Goal: Task Accomplishment & Management: Manage account settings

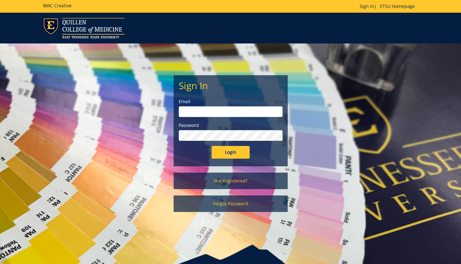
click at [224, 115] on input "email" at bounding box center [231, 111] width 104 height 11
paste input "etsuhealthprojects@etsu.edu"
type input "etsuhealthprojects@etsu.edu"
click at [241, 151] on input "Login" at bounding box center [231, 152] width 38 height 13
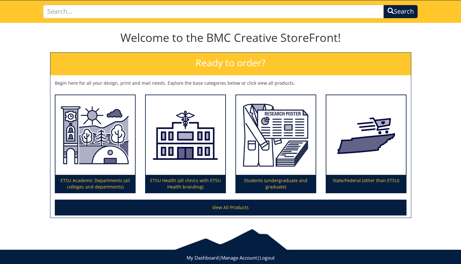
scroll to position [59, 0]
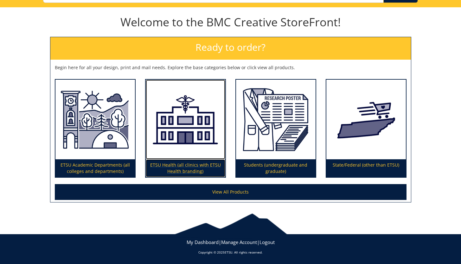
click at [195, 146] on img at bounding box center [186, 120] width 80 height 80
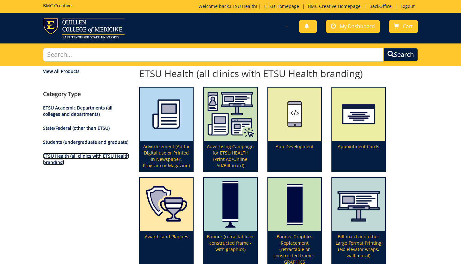
click at [81, 155] on link "ETSU Health (all clinics with ETSU Health branding)" at bounding box center [86, 159] width 86 height 12
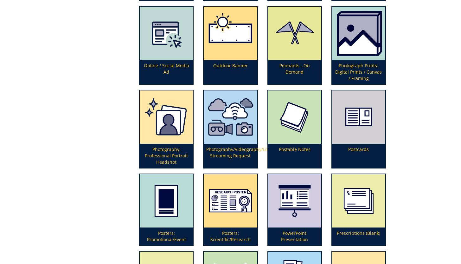
scroll to position [1315, 0]
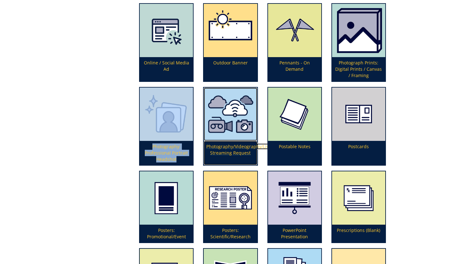
click at [233, 155] on p "Photography/Videography/Live Streaming Request" at bounding box center [230, 153] width 53 height 24
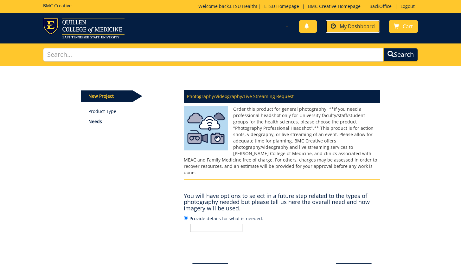
click at [357, 29] on span "My Dashboard" at bounding box center [357, 26] width 35 height 7
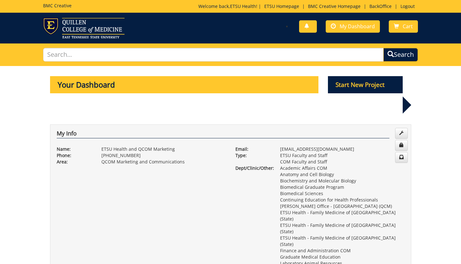
click at [310, 158] on p "COM Faculty and Staff" at bounding box center [342, 161] width 125 height 6
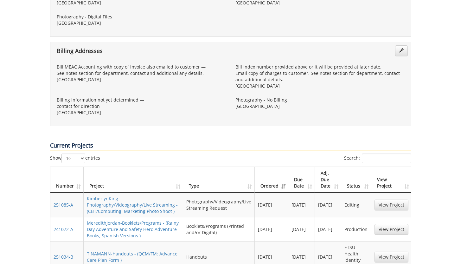
scroll to position [762, 0]
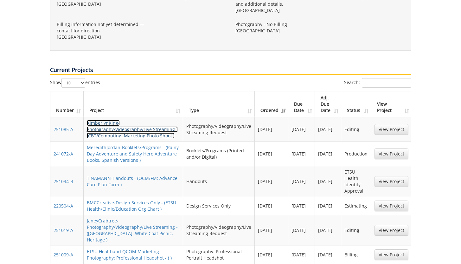
click at [134, 120] on link "KimberlynKing-Photography/Videography/Live Streaming - (CBT/Computing: Marketin…" at bounding box center [132, 129] width 91 height 19
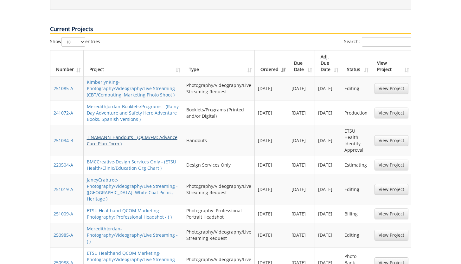
scroll to position [863, 0]
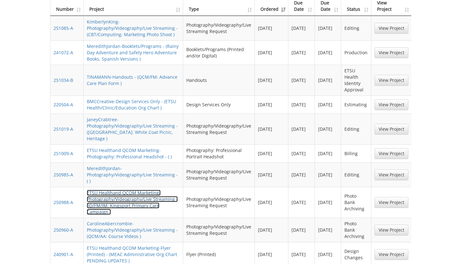
click at [131, 189] on link "ETSU Healthand QCOM Marketing-Photography/Videography/Live Streaming - (ID/FM/I…" at bounding box center [132, 201] width 91 height 25
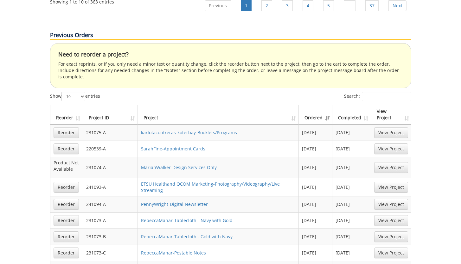
scroll to position [1192, 0]
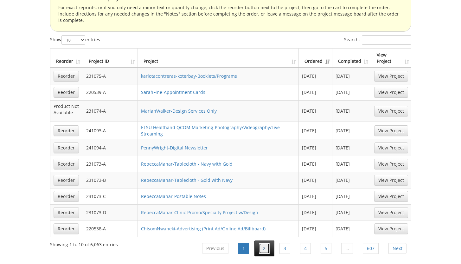
click at [266, 243] on link "2" at bounding box center [264, 248] width 11 height 11
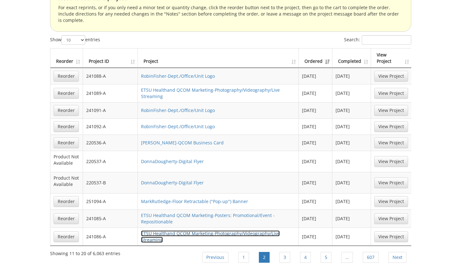
click at [176, 230] on link "ETSU Healthand QCOM Marketing-Photography/Videography/Live Streaming" at bounding box center [210, 236] width 139 height 12
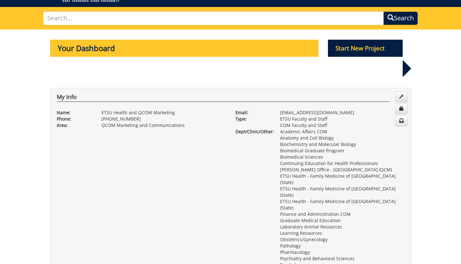
scroll to position [0, 0]
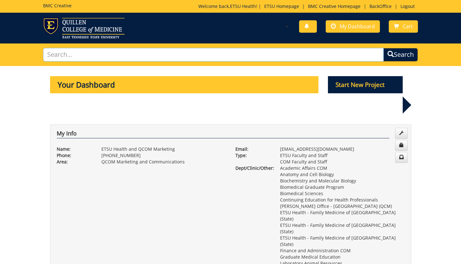
click at [253, 56] on input "text" at bounding box center [213, 55] width 341 height 14
type input "photos"
click at [383, 48] on button "Search" at bounding box center [400, 55] width 35 height 14
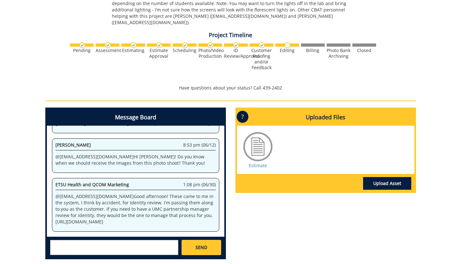
scroll to position [339, 0]
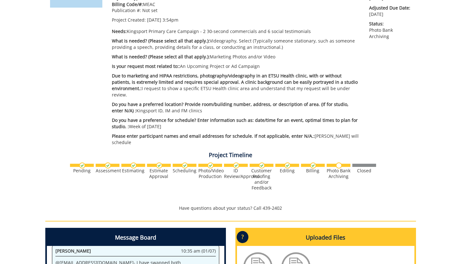
scroll to position [174, 0]
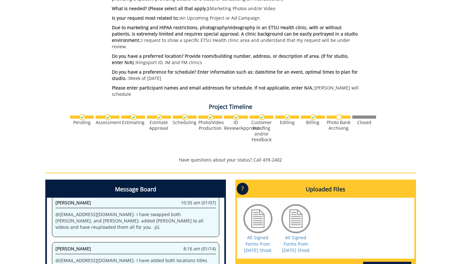
click at [336, 123] on div "Photo Bank Archiving" at bounding box center [339, 124] width 24 height 11
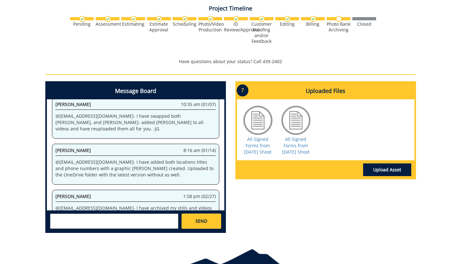
scroll to position [295, 0]
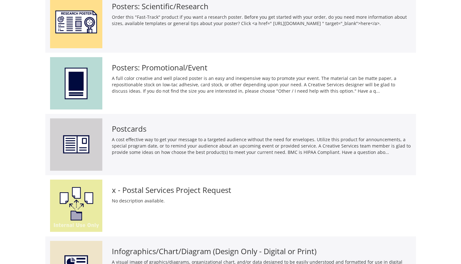
scroll to position [373, 0]
